Goal: Task Accomplishment & Management: Use online tool/utility

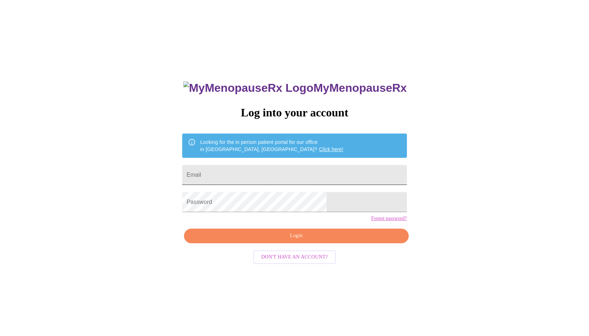
click at [276, 175] on input "Email" at bounding box center [294, 175] width 224 height 20
type input "kimberlysfl@yahoo.com"
click at [336, 240] on span "Login" at bounding box center [296, 235] width 208 height 9
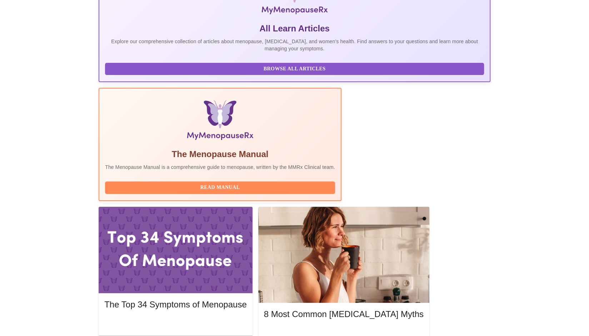
scroll to position [143, 0]
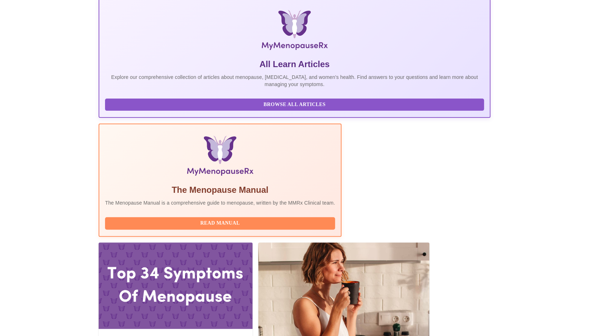
scroll to position [107, 0]
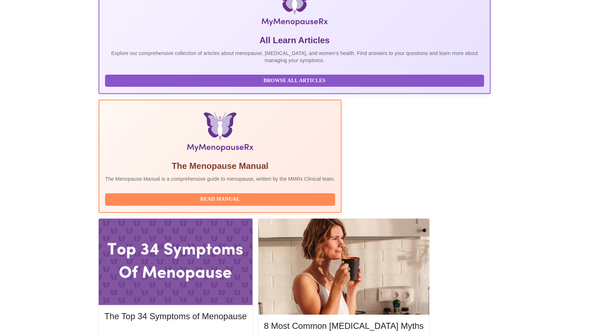
scroll to position [143, 0]
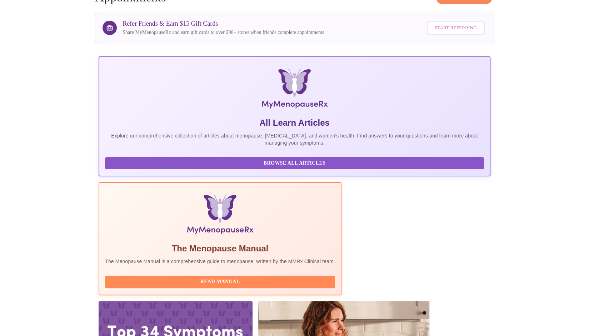
scroll to position [0, 0]
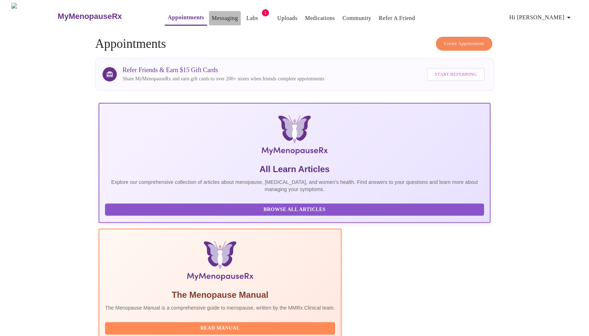
click at [212, 15] on link "Messaging" at bounding box center [225, 18] width 26 height 10
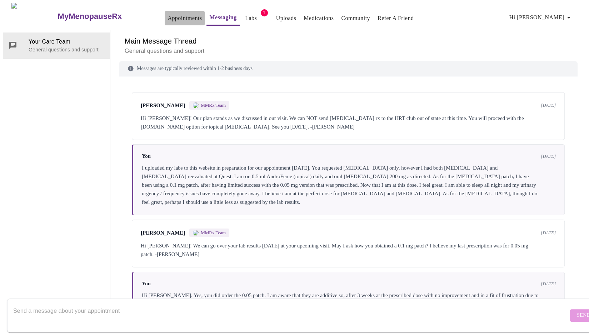
click at [168, 14] on link "Appointments" at bounding box center [185, 18] width 34 height 10
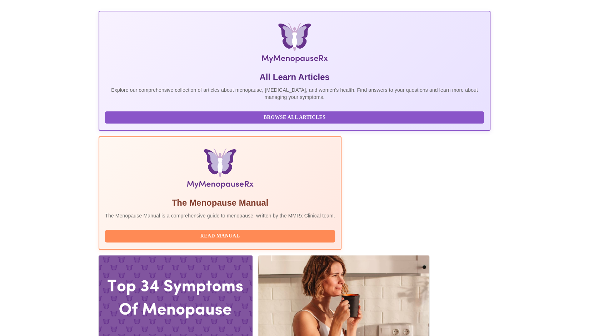
scroll to position [107, 0]
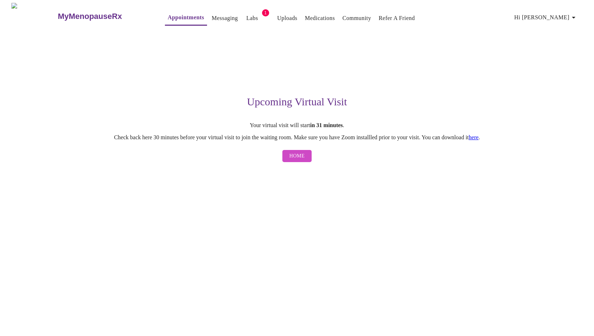
click at [290, 158] on span "Home" at bounding box center [297, 156] width 15 height 9
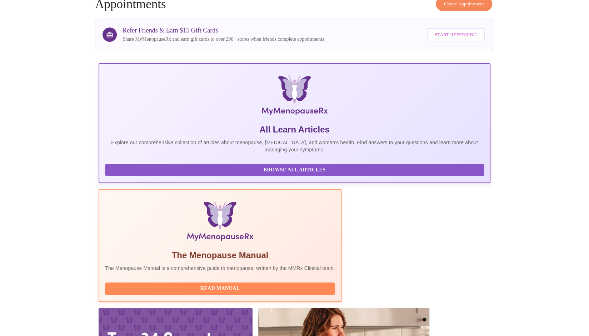
scroll to position [71, 0]
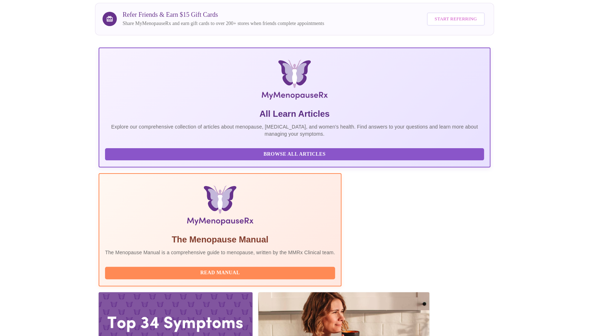
scroll to position [71, 0]
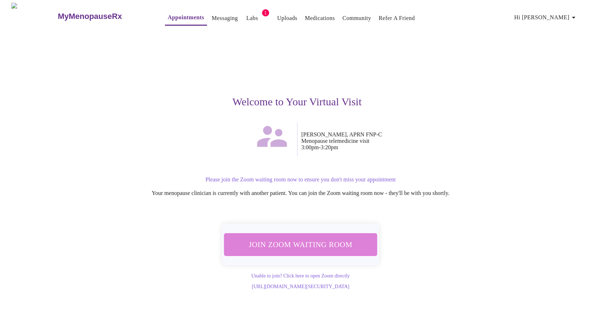
click at [311, 243] on span "Join Zoom Waiting Room" at bounding box center [300, 244] width 135 height 13
